Goal: Information Seeking & Learning: Learn about a topic

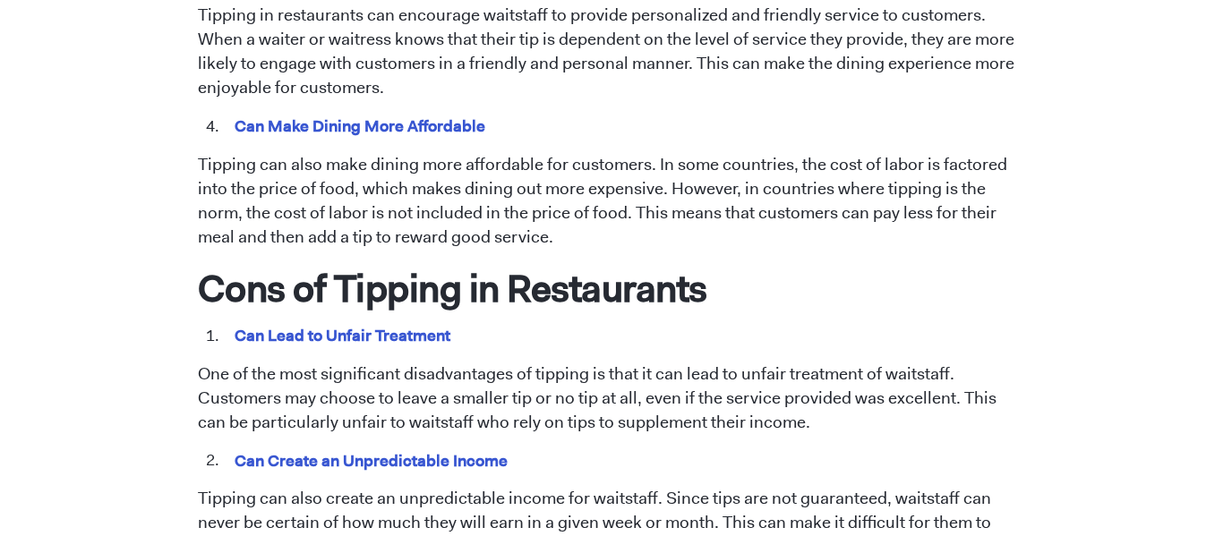
scroll to position [1371, 0]
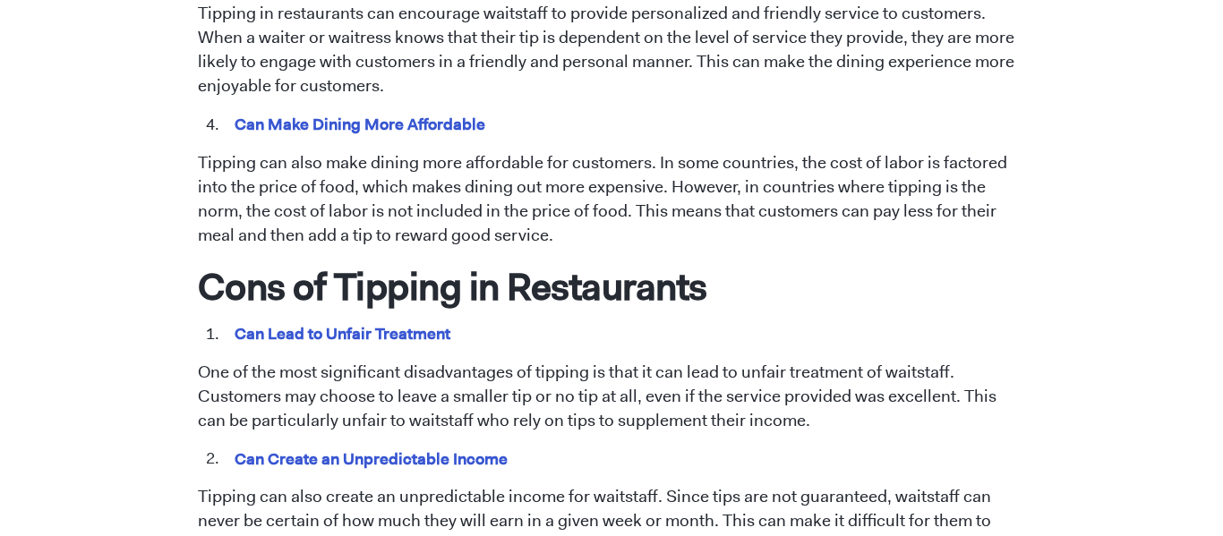
click at [198, 121] on span "Tipping has been a longstanding practice in the restaurant industry. However, t…" at bounding box center [612, 377] width 828 height 1875
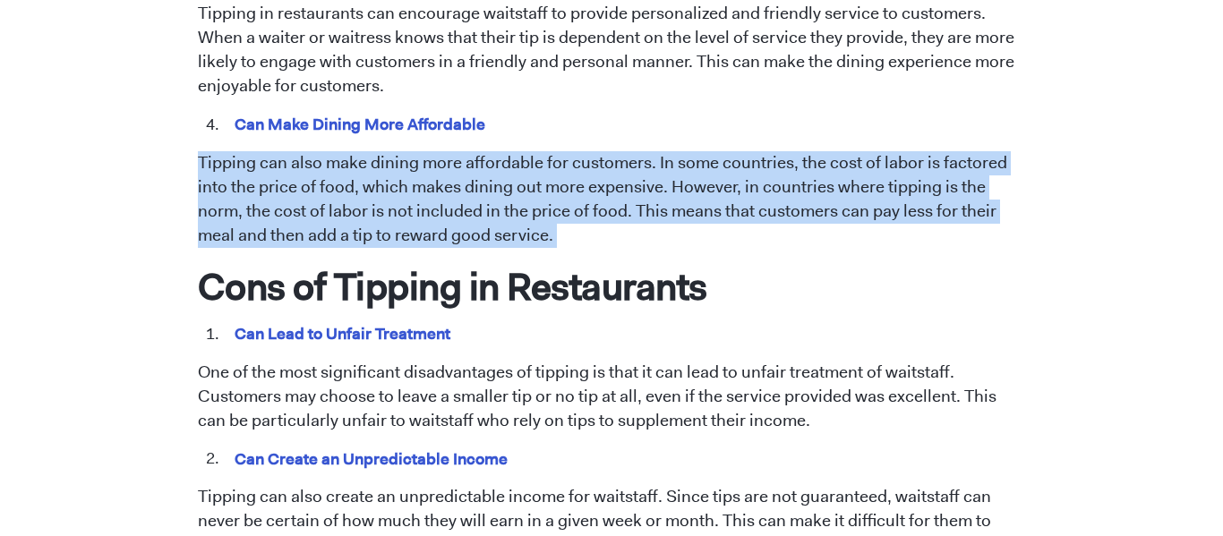
copy span "Tipping can also make dining more affordable for customers. In some countries, …"
click at [929, 114] on li "Can Make Dining More Affordable" at bounding box center [624, 125] width 803 height 23
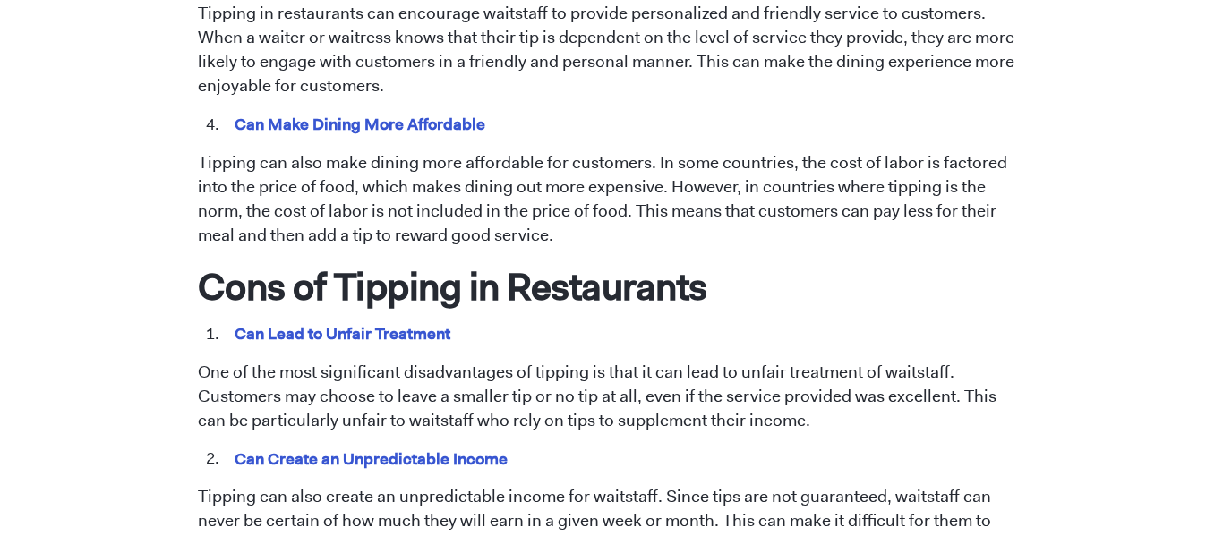
click at [653, 162] on p "Tipping can also make dining more affordable for customers. In some countries, …" at bounding box center [612, 199] width 828 height 97
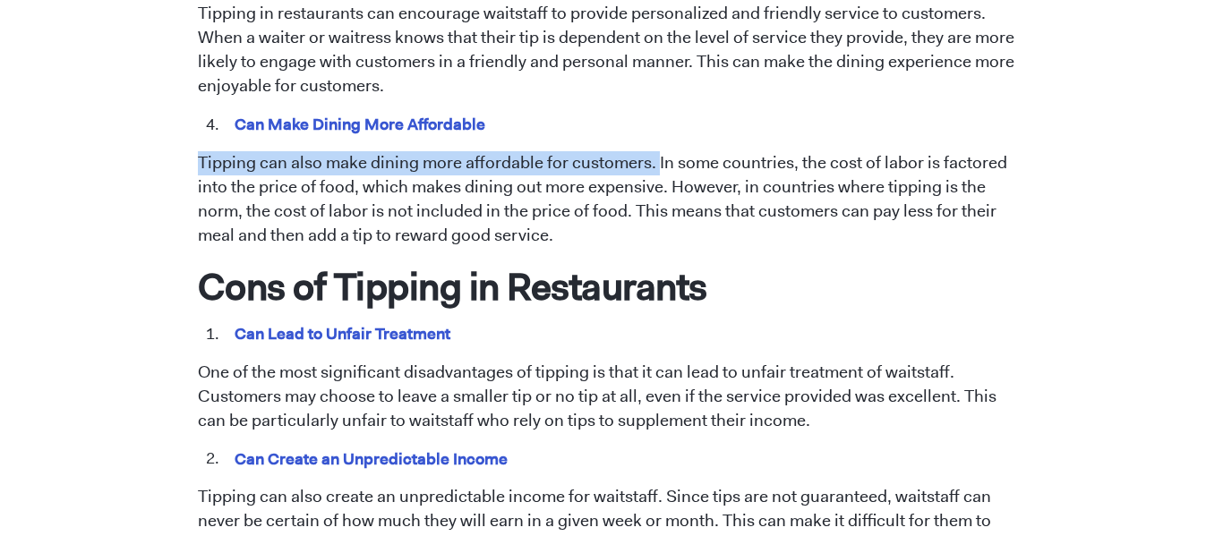
drag, startPoint x: 198, startPoint y: 137, endPoint x: 654, endPoint y: 140, distance: 456.5
click at [654, 151] on p "Tipping can also make dining more affordable for customers. In some countries, …" at bounding box center [612, 199] width 828 height 97
copy p "Tipping can also make dining more affordable for customers."
